Goal: Find specific page/section: Find specific page/section

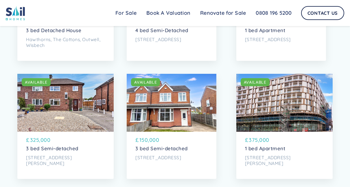
scroll to position [252, 0]
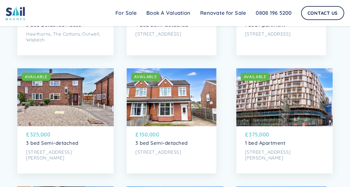
click at [166, 116] on div "SOLD AVAILABLE" at bounding box center [172, 97] width 90 height 58
click at [254, 136] on p "375,000" at bounding box center [259, 135] width 21 height 8
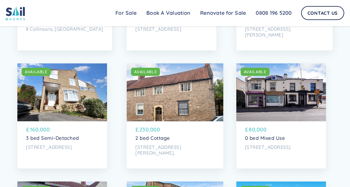
scroll to position [623, 0]
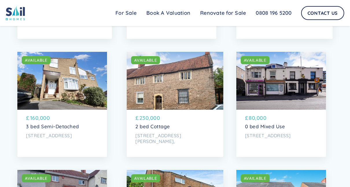
click at [157, 104] on div "SOLD AVAILABLE" at bounding box center [175, 81] width 96 height 58
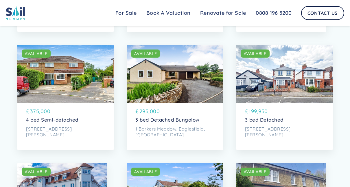
scroll to position [996, 0]
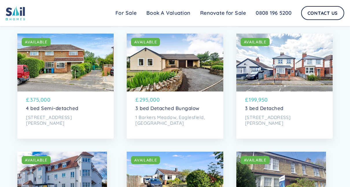
click at [282, 78] on div "SOLD AVAILABLE" at bounding box center [285, 63] width 96 height 58
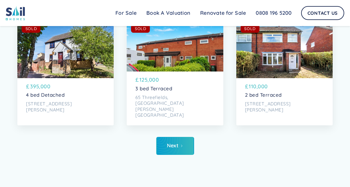
scroll to position [2354, 0]
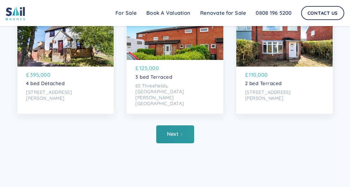
click at [175, 137] on div "Next" at bounding box center [173, 134] width 12 height 6
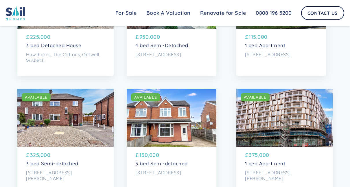
scroll to position [233, 0]
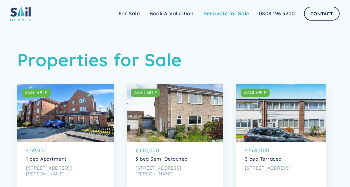
click at [234, 11] on link "Renovate for Sale" at bounding box center [227, 14] width 56 height 12
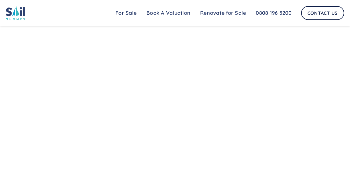
scroll to position [390, 0]
